Goal: Information Seeking & Learning: Learn about a topic

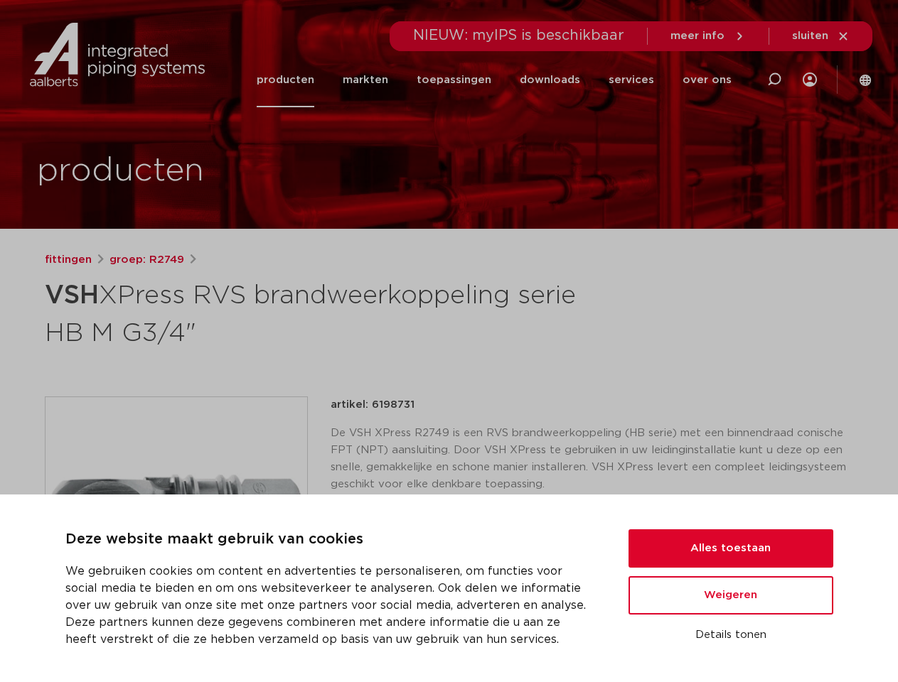
click at [448, 341] on h1 "VSH XPress RVS brandweerkoppeling serie HB M G3/4"" at bounding box center [312, 312] width 534 height 77
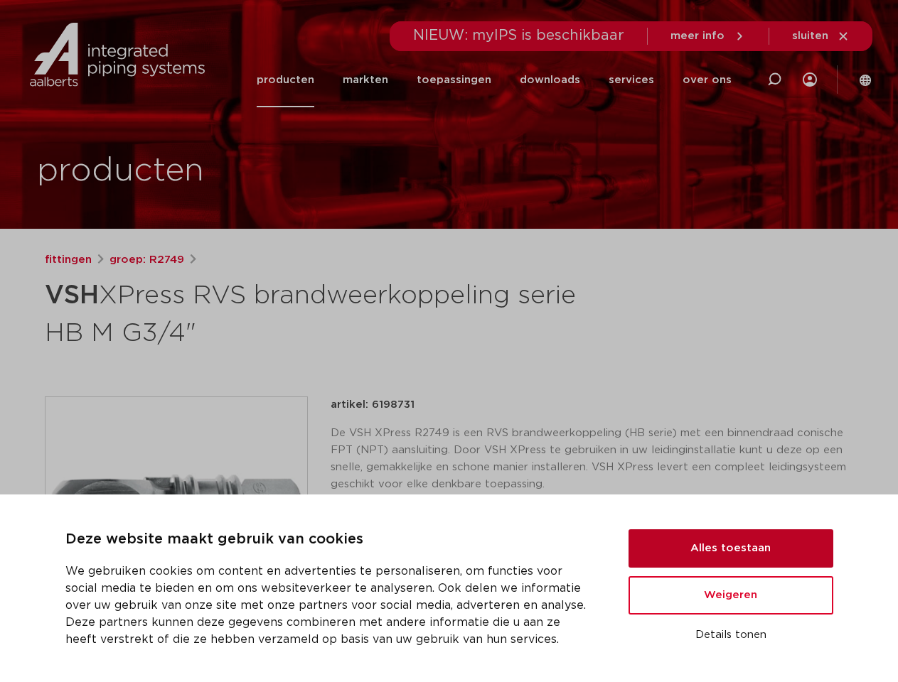
click at [731, 549] on button "Alles toestaan" at bounding box center [730, 548] width 205 height 38
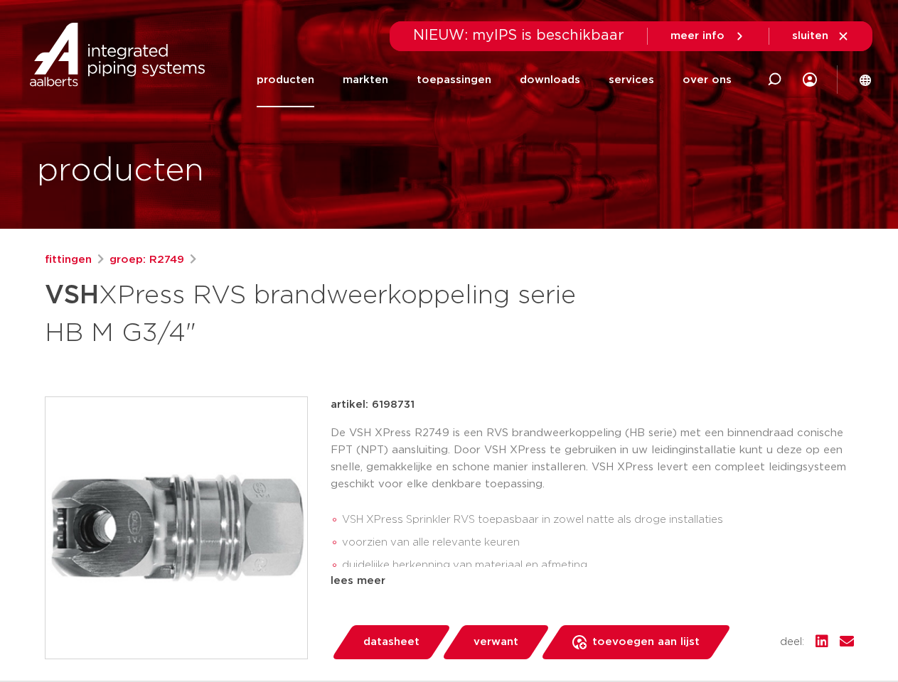
click at [731, 596] on div "artikel: 6198731 De VSH XPress R2749 is een RVS brandweerkoppeling (HB serie) m…" at bounding box center [591, 528] width 523 height 263
click at [731, 635] on div "datasheet verwant toevoegen aan lijst opslaan in my IPS verwijder uit lijst" at bounding box center [598, 642] width 512 height 34
click at [501, 80] on li "toepassingen" at bounding box center [453, 80] width 103 height 55
click at [774, 80] on icon at bounding box center [773, 79] width 17 height 17
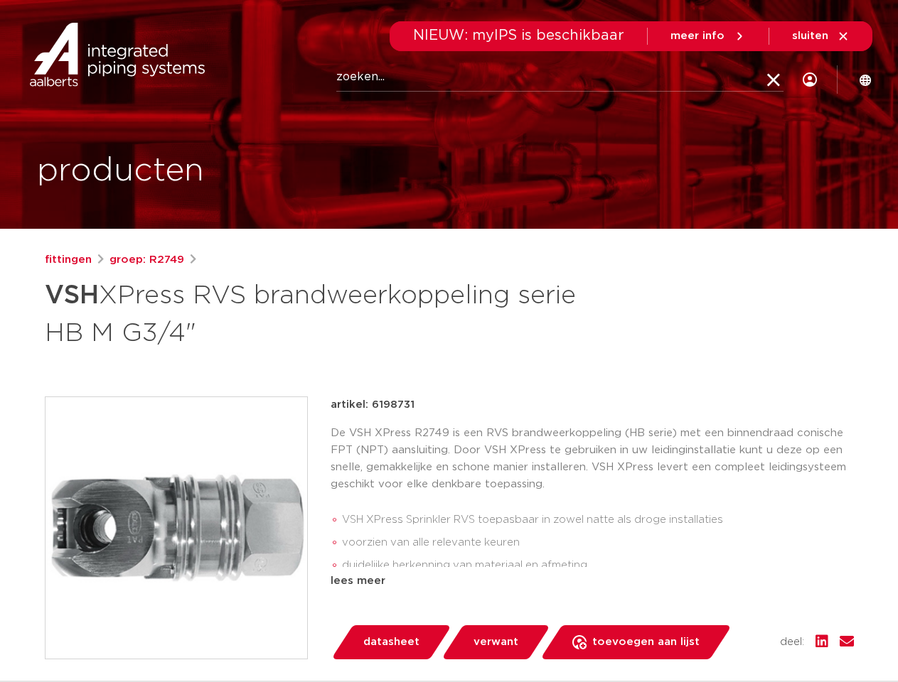
click at [821, 36] on span "sluiten" at bounding box center [810, 36] width 36 height 11
